Goal: Transaction & Acquisition: Purchase product/service

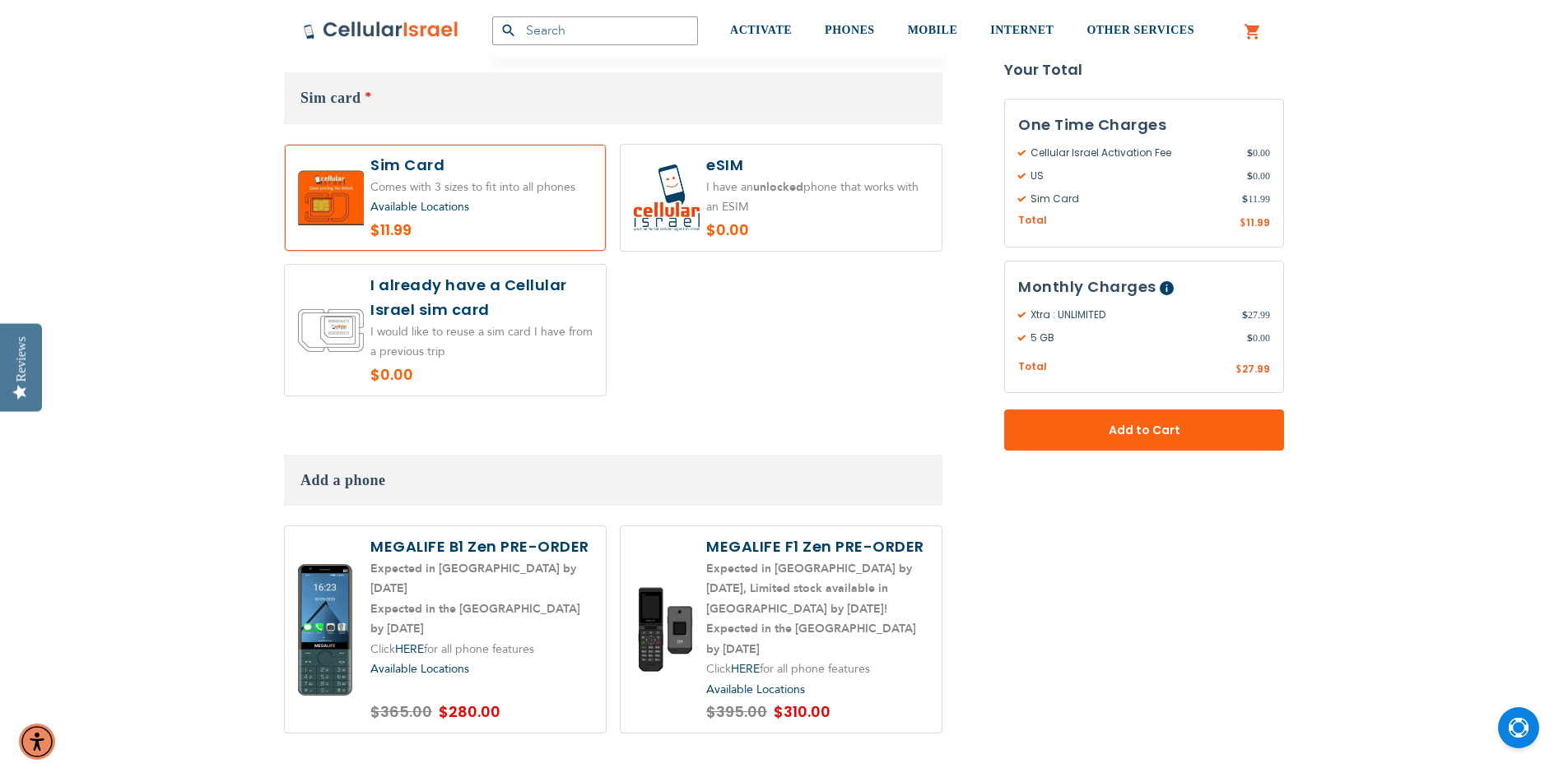
scroll to position [2056, 0]
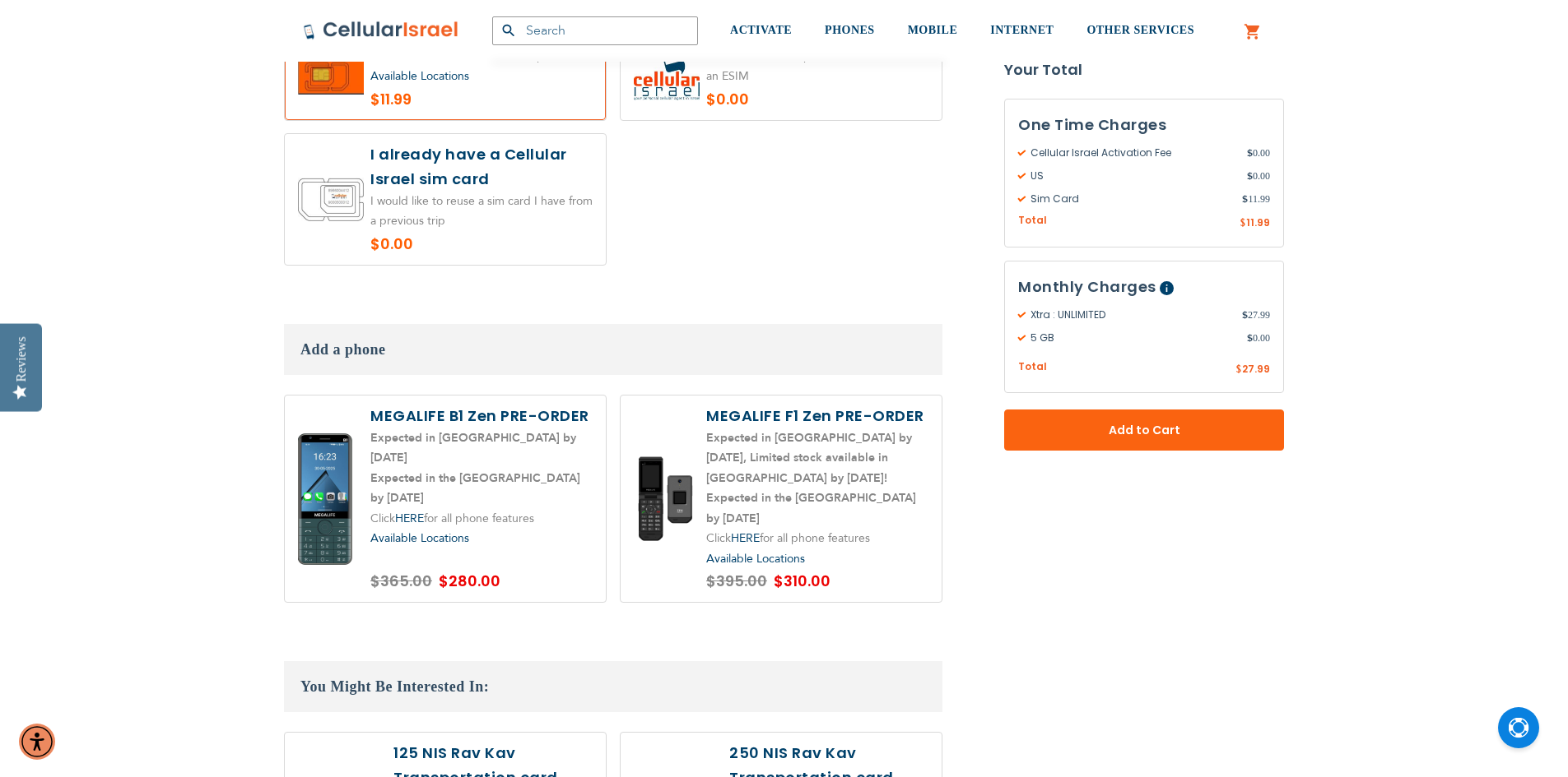
click at [773, 503] on label at bounding box center [781, 499] width 321 height 207
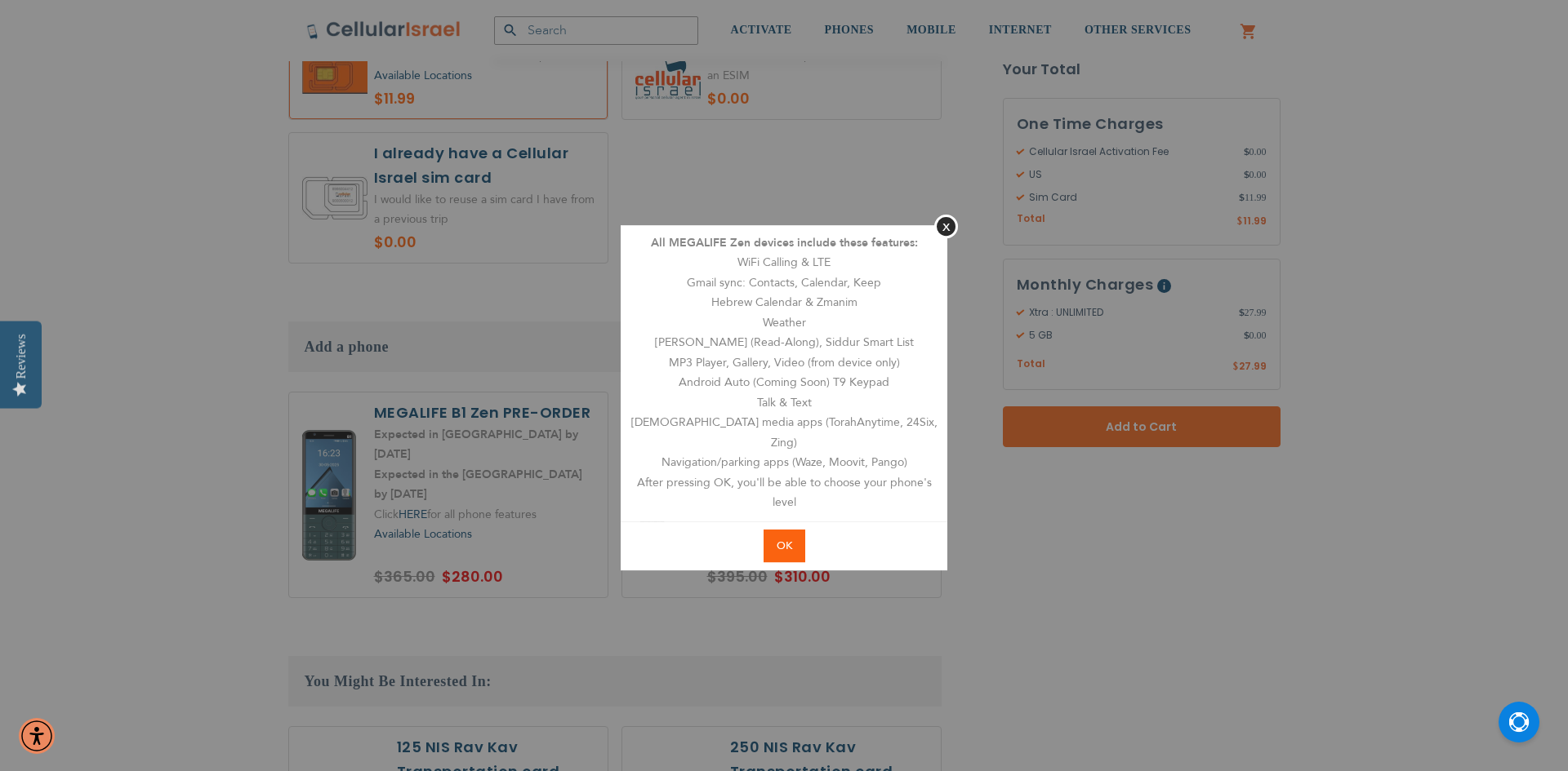
click at [775, 550] on button "OK" at bounding box center [784, 546] width 42 height 34
radio input "true"
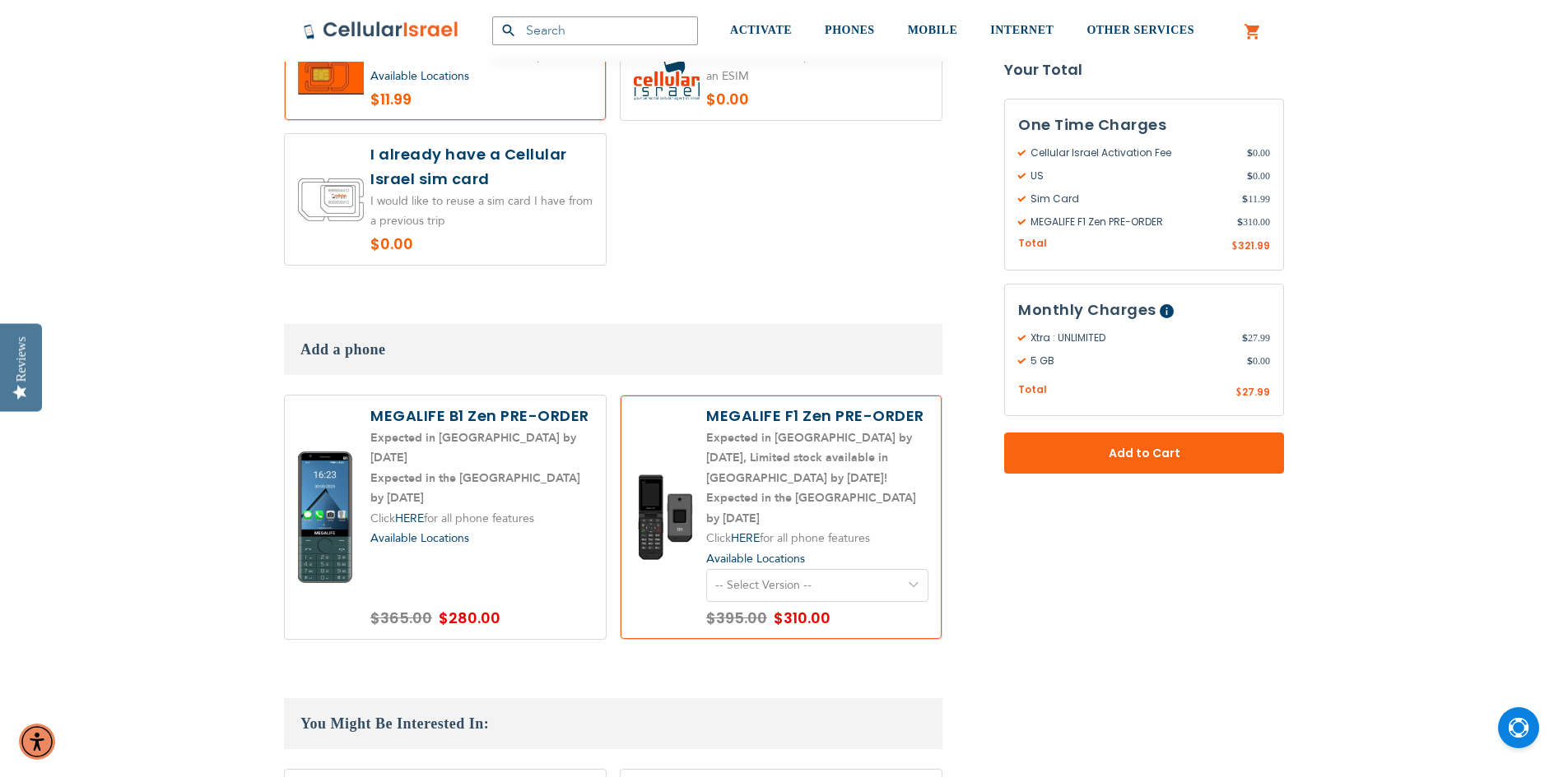
click at [465, 396] on label at bounding box center [445, 518] width 321 height 244
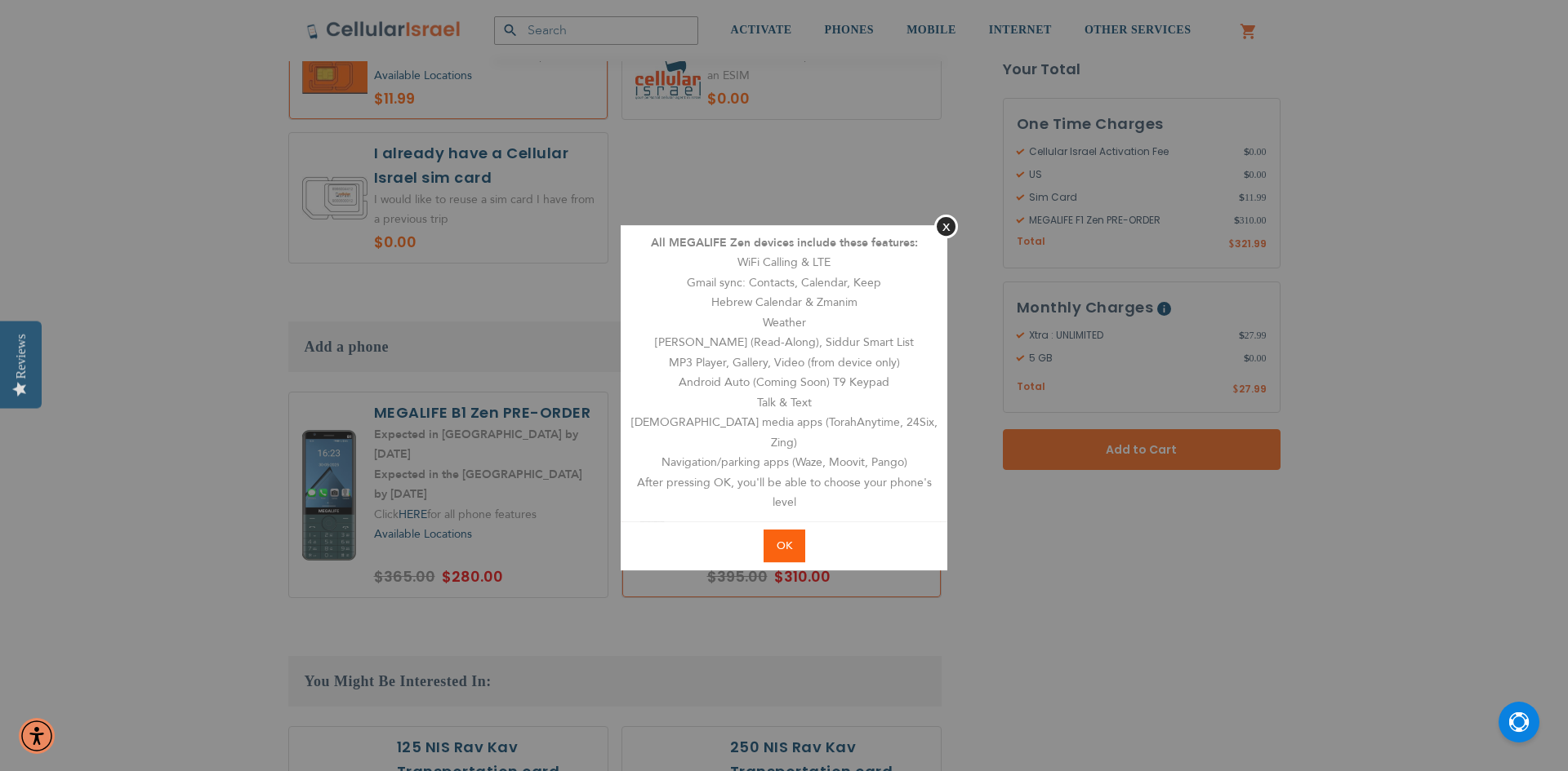
click at [432, 555] on aside "Close All MEGALIFE Zen devices include these features: WiFi Calling & LTE Gmail…" at bounding box center [784, 386] width 1568 height 771
click at [479, 383] on aside "Close All MEGALIFE Zen devices include these features: WiFi Calling & LTE Gmail…" at bounding box center [784, 386] width 1568 height 771
click at [481, 390] on aside "Close All MEGALIFE Zen devices include these features: WiFi Calling & LTE Gmail…" at bounding box center [784, 386] width 1568 height 771
click at [801, 535] on button "OK" at bounding box center [784, 546] width 42 height 34
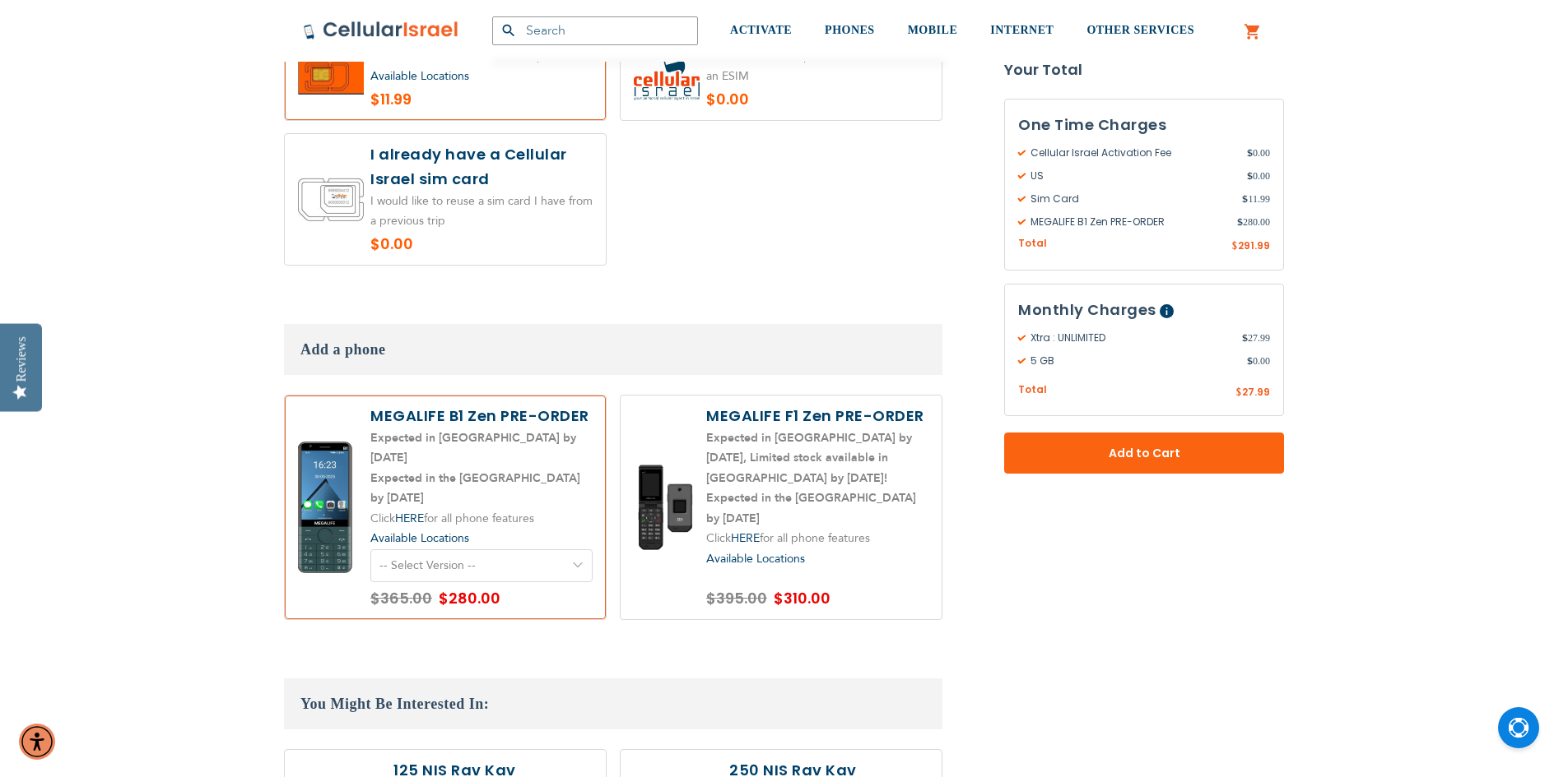
click at [427, 549] on select "-- Select Version -- Level 1. Filtered Email only Level 2. Email + Banking Leve…" at bounding box center [481, 566] width 222 height 33
click at [454, 396] on label at bounding box center [445, 507] width 321 height 224
radio input "false"
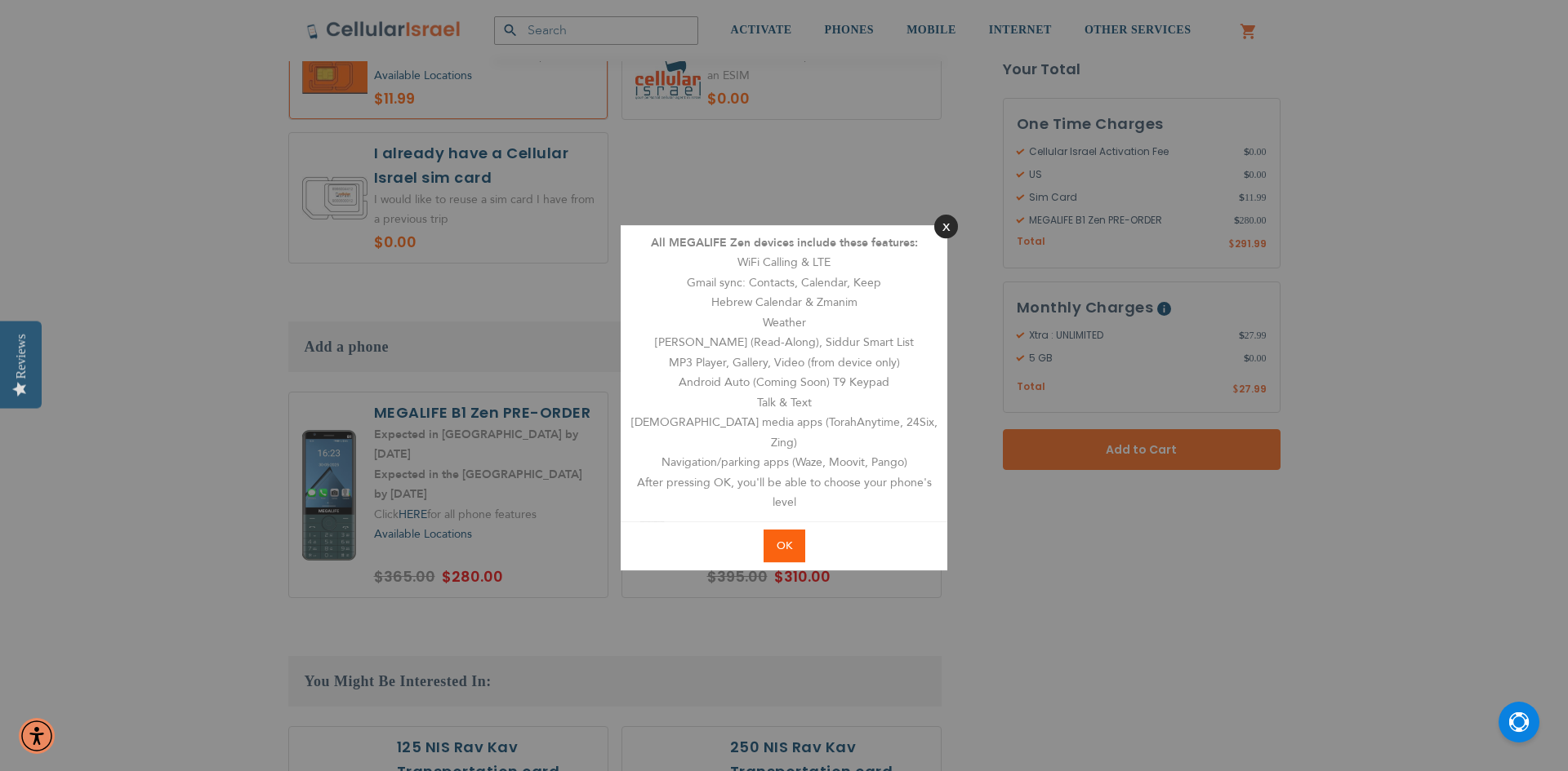
click at [950, 238] on button "Close" at bounding box center [946, 226] width 24 height 24
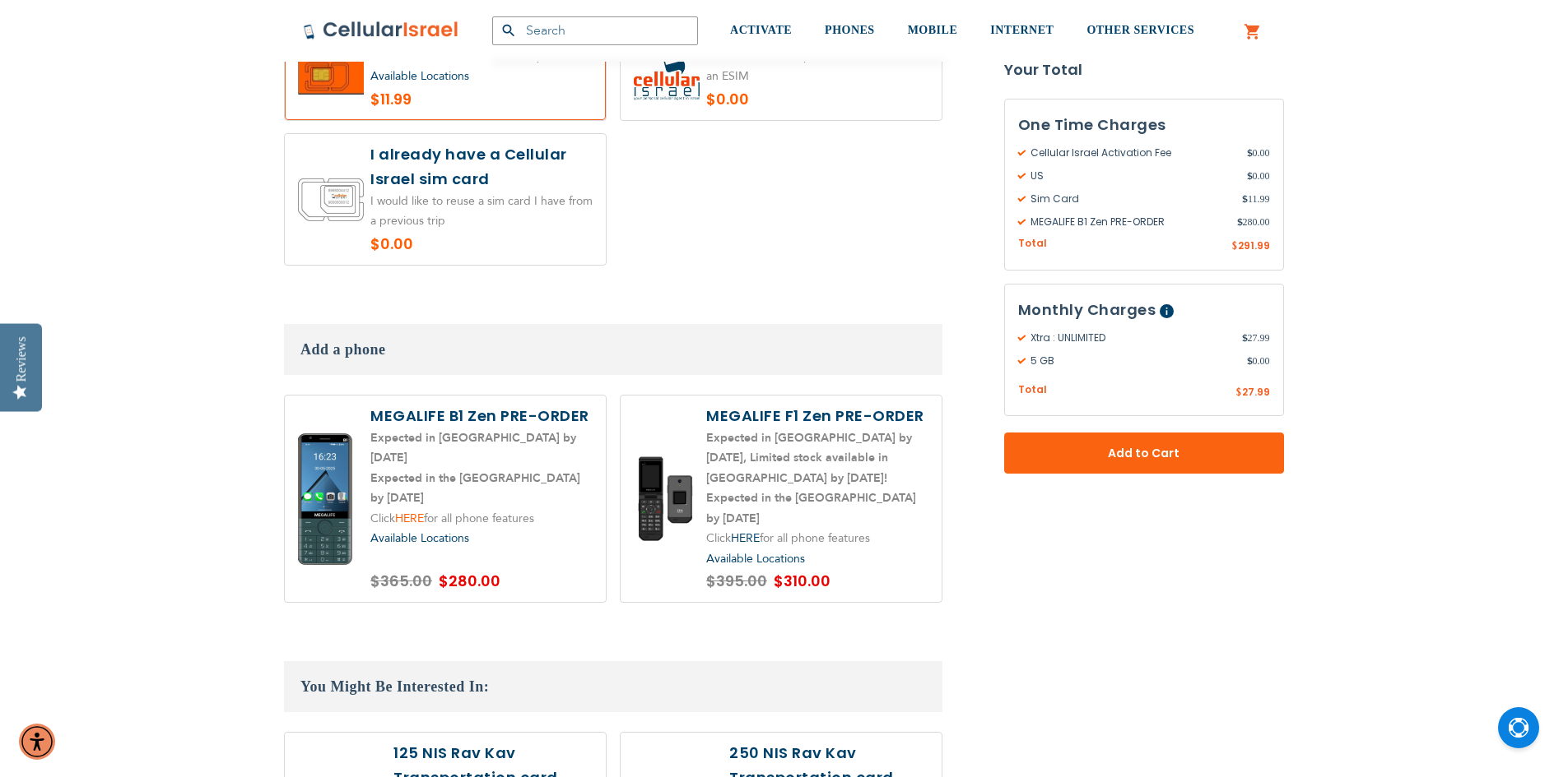
click at [422, 511] on link "HERE" at bounding box center [409, 518] width 29 height 16
